Goal: Find specific page/section

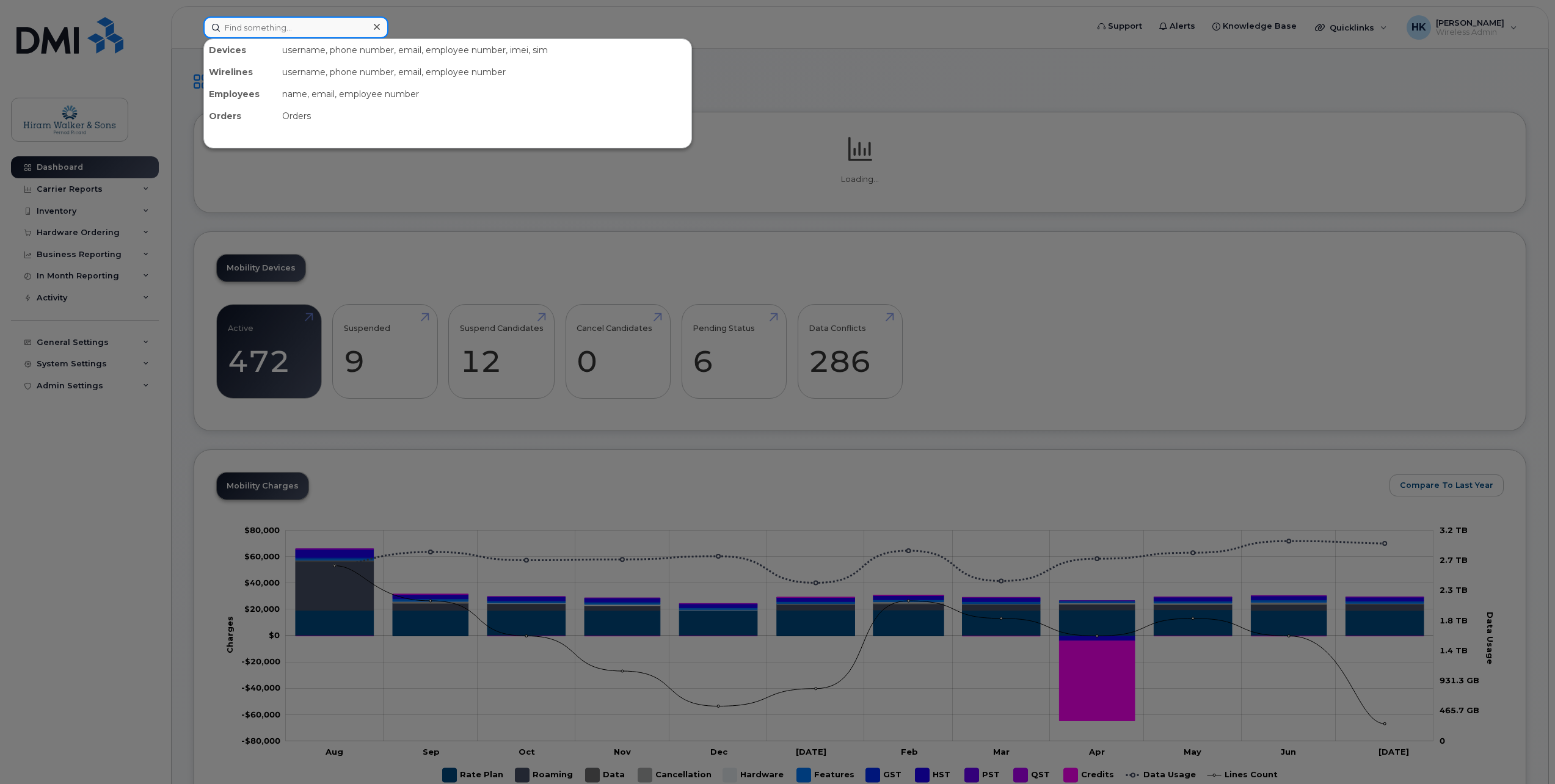
click at [293, 32] on input at bounding box center [295, 28] width 185 height 22
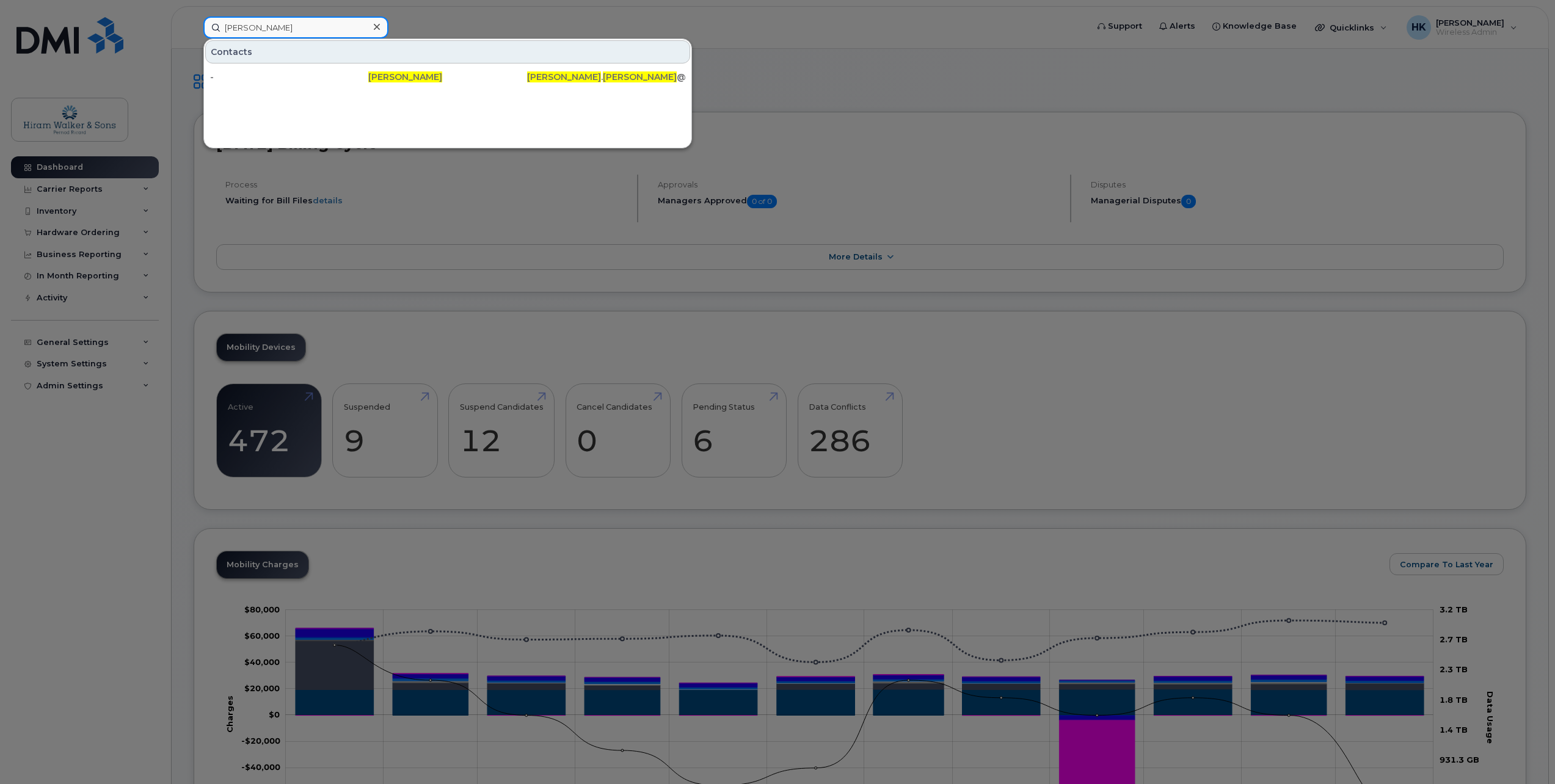
type input "[PERSON_NAME]"
click at [295, 76] on div "-" at bounding box center [289, 77] width 158 height 12
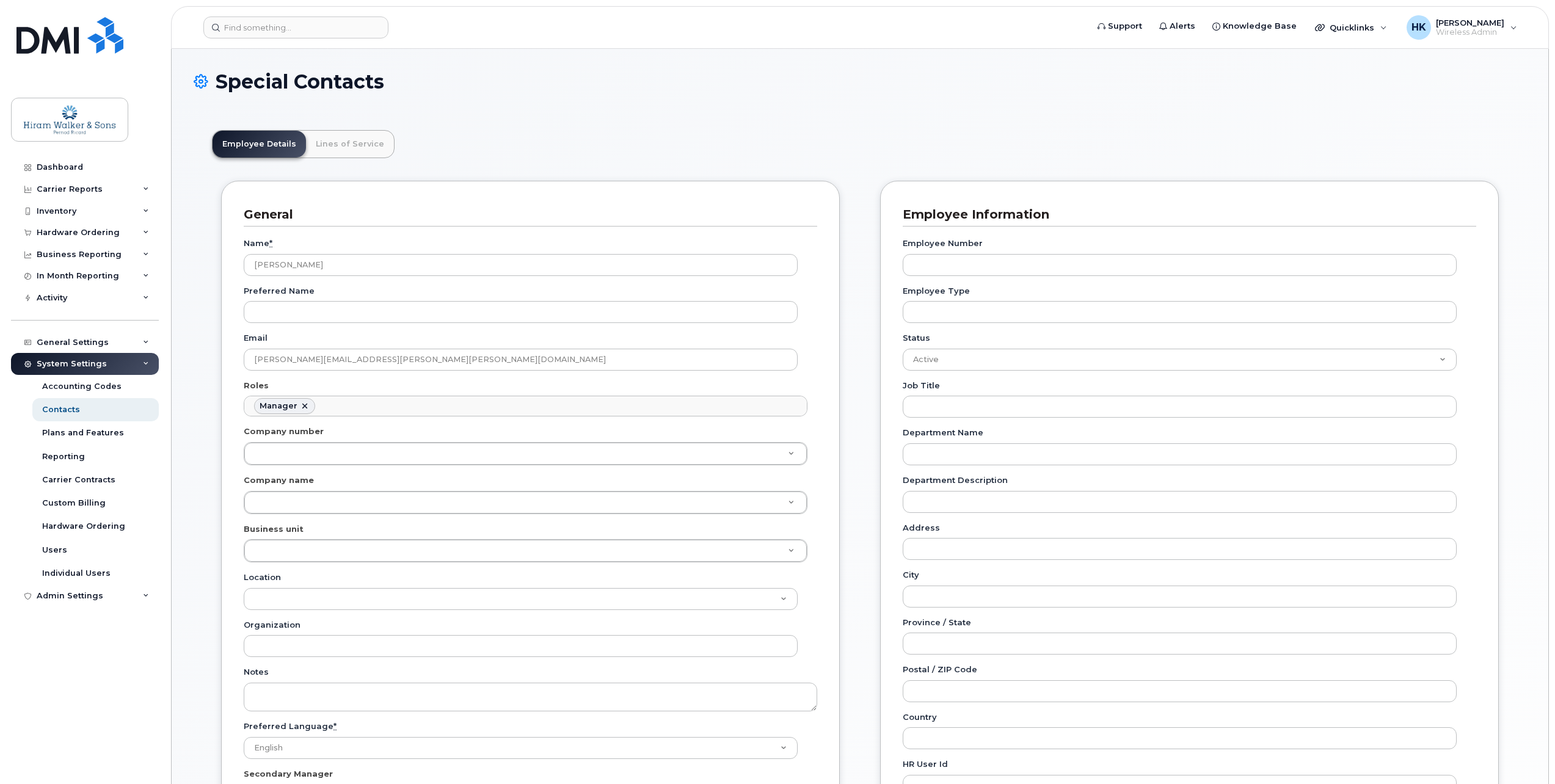
scroll to position [94, 0]
click at [210, 26] on input at bounding box center [295, 28] width 185 height 22
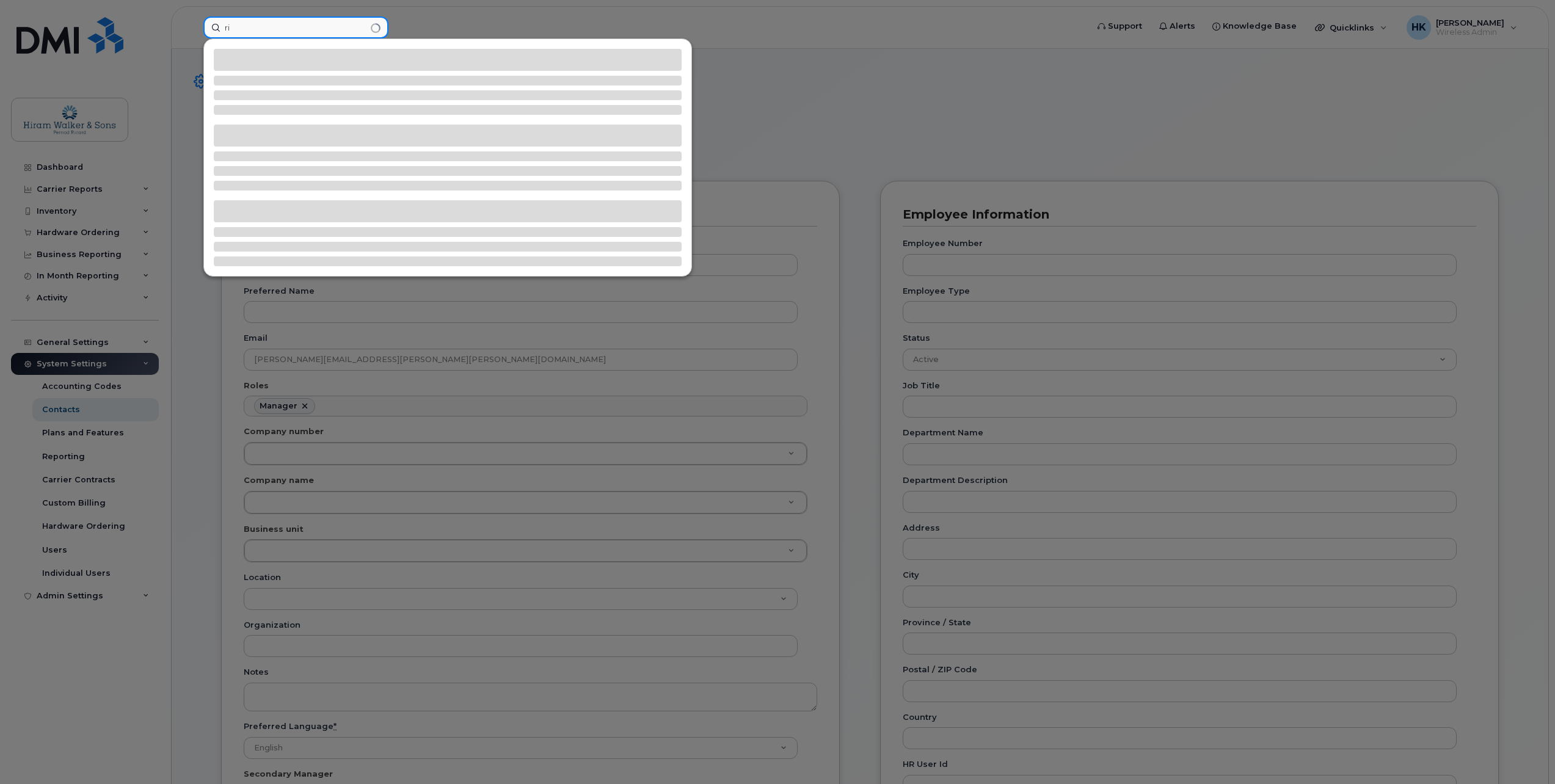
type input "r"
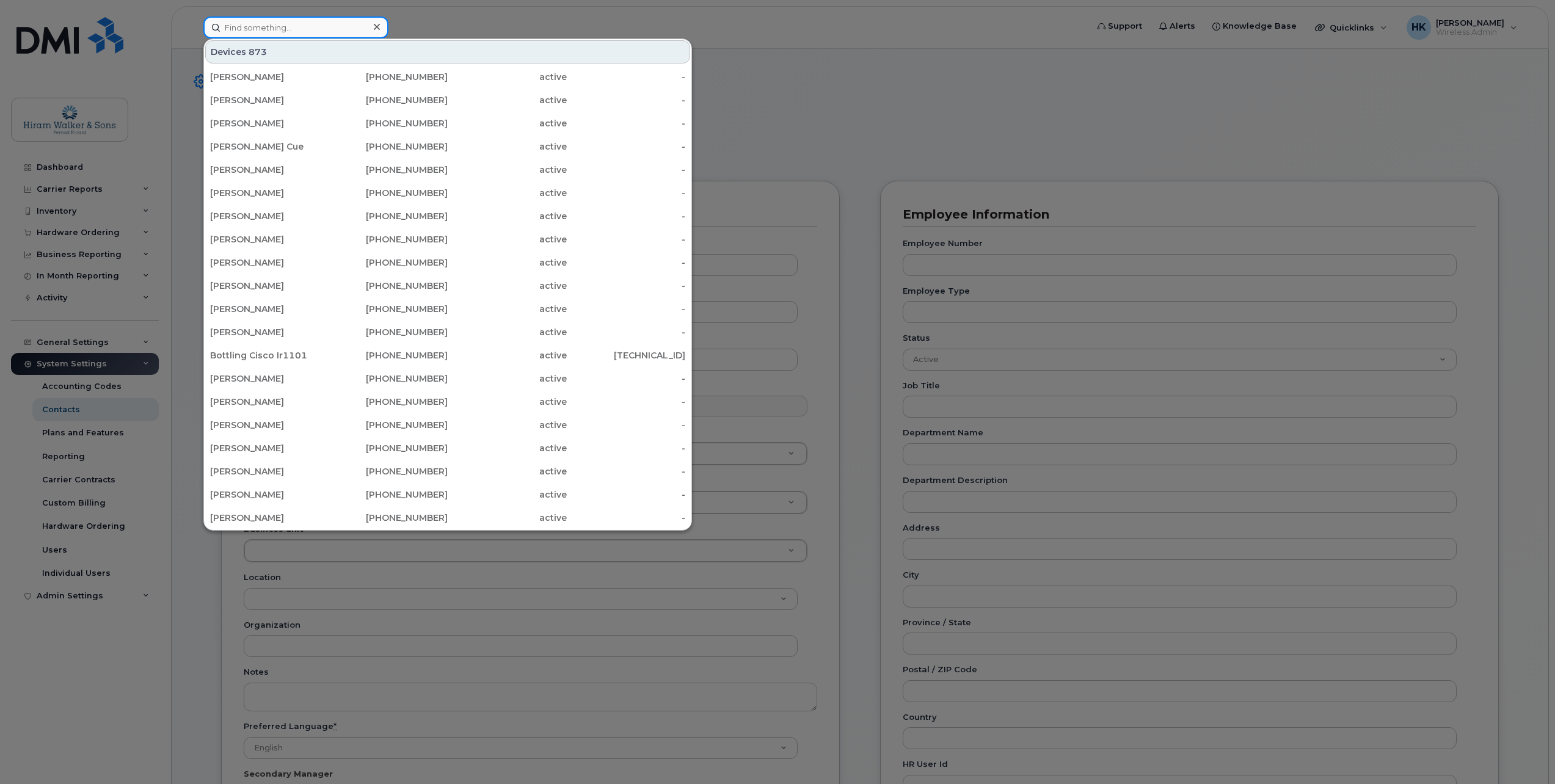
paste input "2267876816"
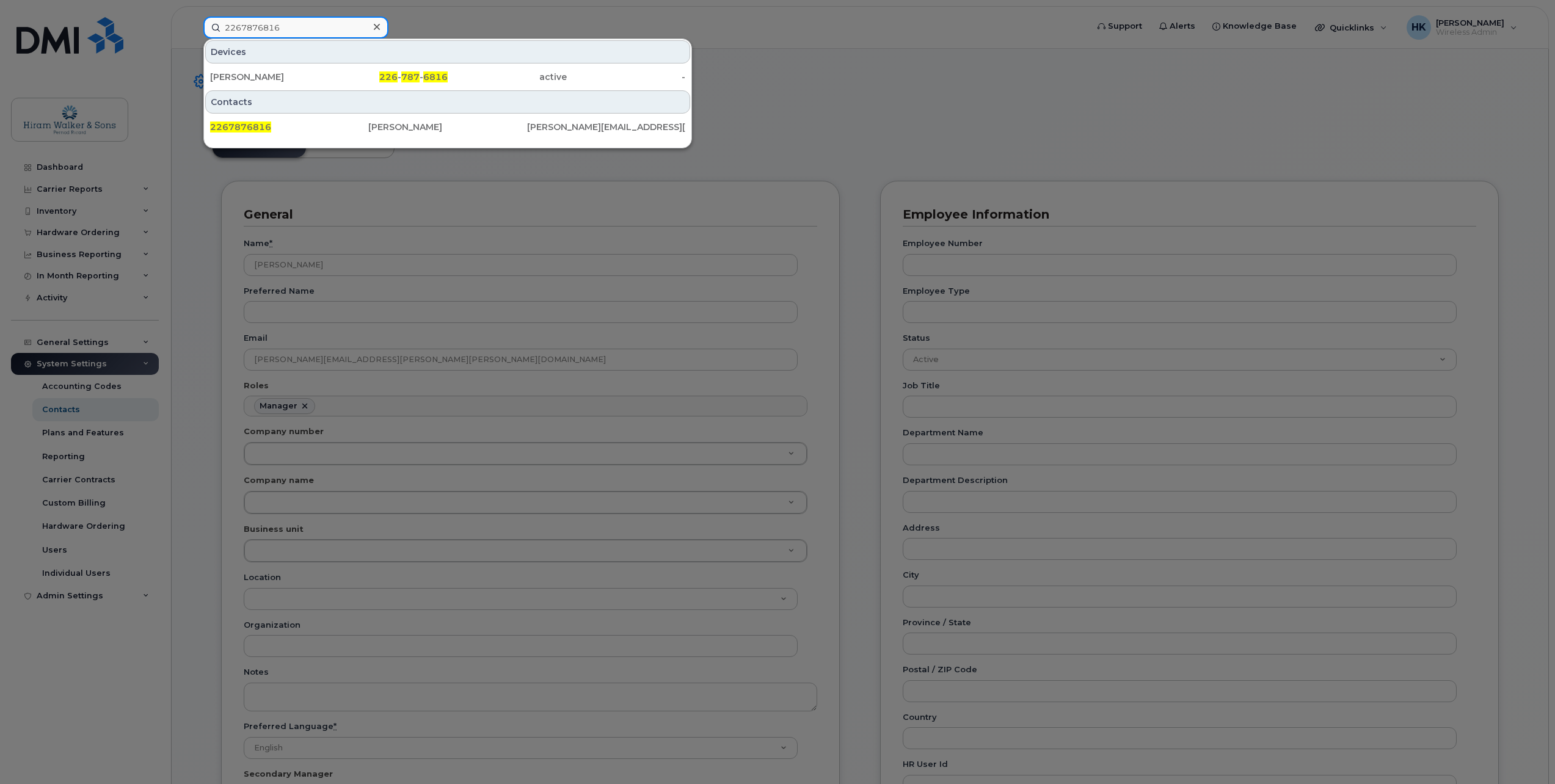
type input "2267876816"
click at [350, 75] on div "226 - 787 - 6816" at bounding box center [389, 77] width 119 height 12
